Goal: Task Accomplishment & Management: Use online tool/utility

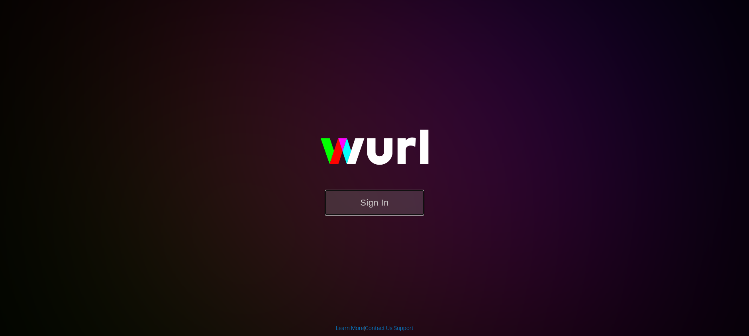
click at [399, 198] on button "Sign In" at bounding box center [375, 203] width 100 height 26
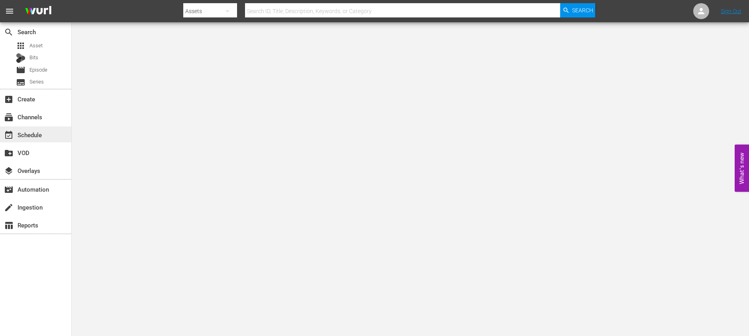
click at [60, 139] on div "event_available Schedule" at bounding box center [35, 135] width 71 height 16
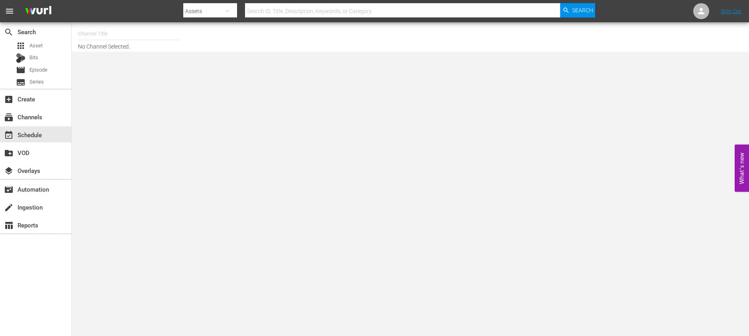
click at [132, 38] on input "text" at bounding box center [129, 33] width 102 height 19
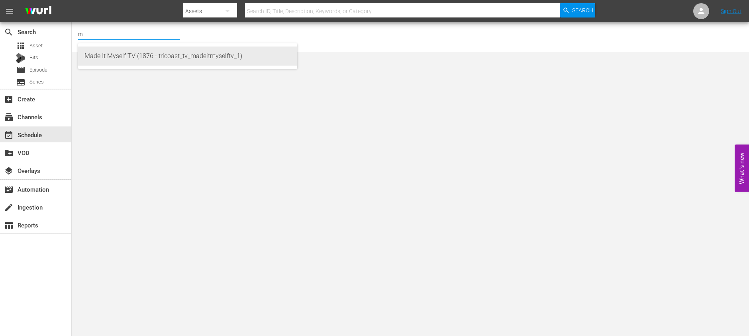
click at [149, 63] on div "Made It Myself TV (1876 - tricoast_tv_madeitmyselftv_1)" at bounding box center [187, 56] width 206 height 19
type input "Made It Myself TV (1876 - tricoast_tv_madeitmyselftv_1)"
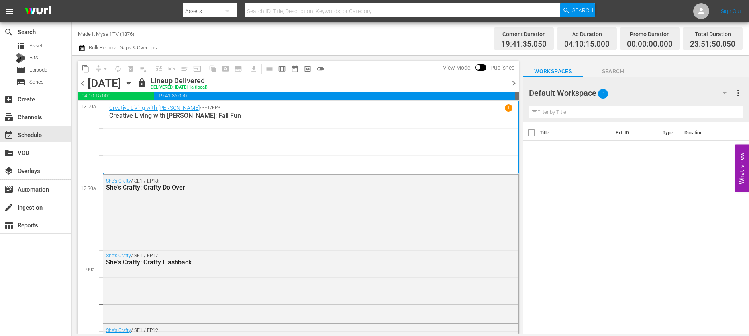
click at [513, 83] on span "chevron_right" at bounding box center [513, 83] width 10 height 10
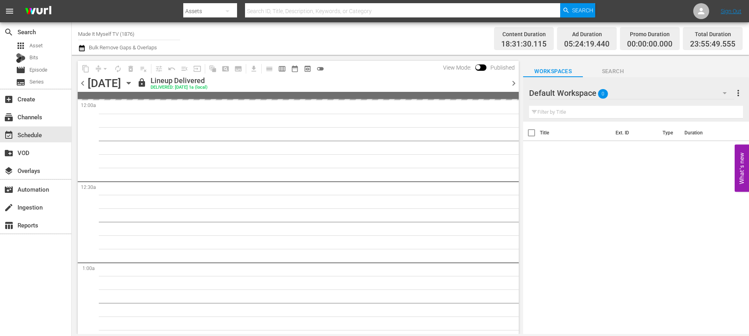
click at [513, 83] on span "chevron_right" at bounding box center [513, 83] width 10 height 10
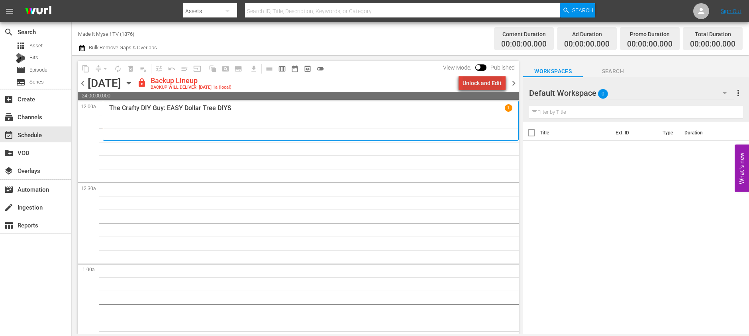
click at [496, 80] on div "Unlock and Edit" at bounding box center [481, 83] width 39 height 14
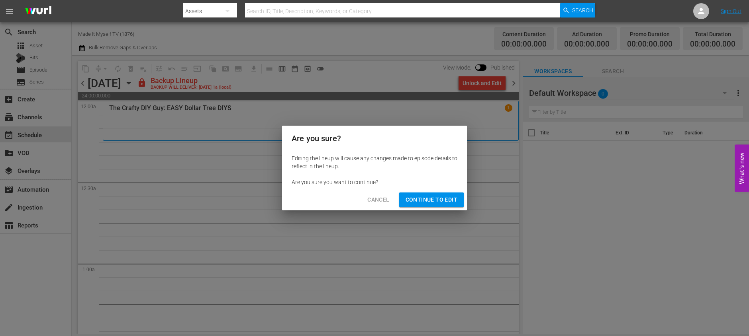
click at [427, 201] on span "Continue to Edit" at bounding box center [431, 200] width 52 height 10
